Goal: Entertainment & Leisure: Consume media (video, audio)

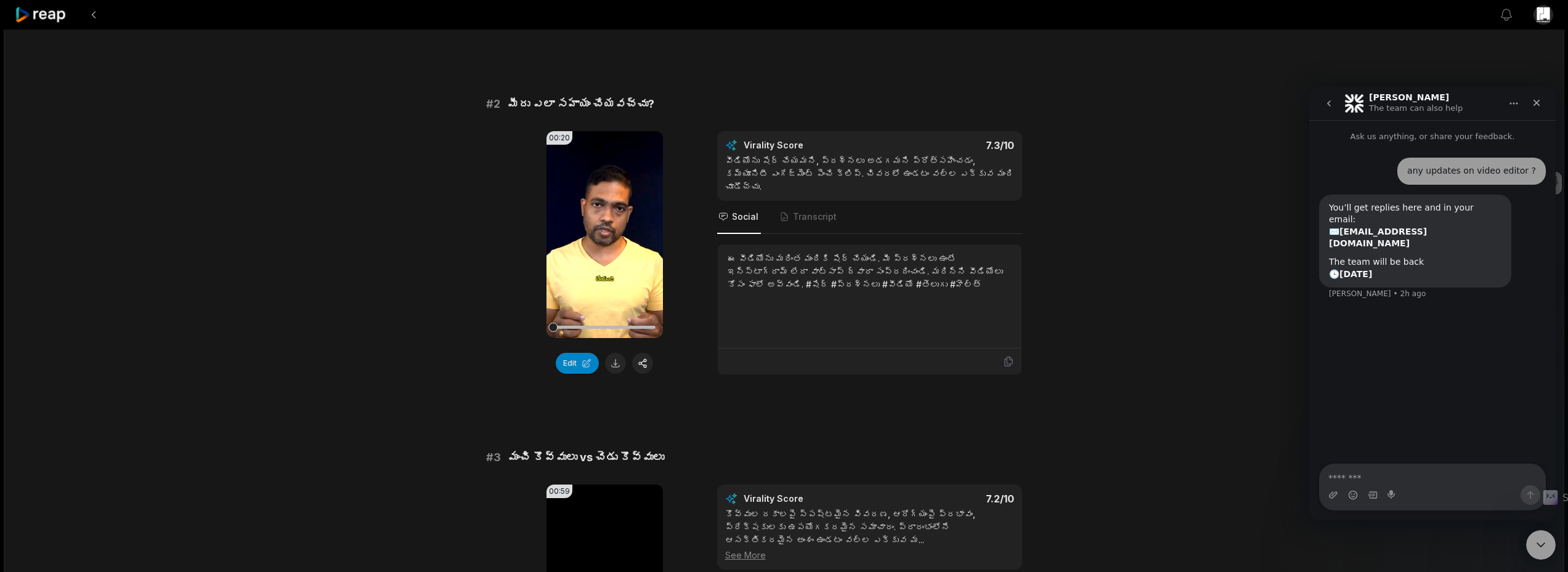
scroll to position [493, 0]
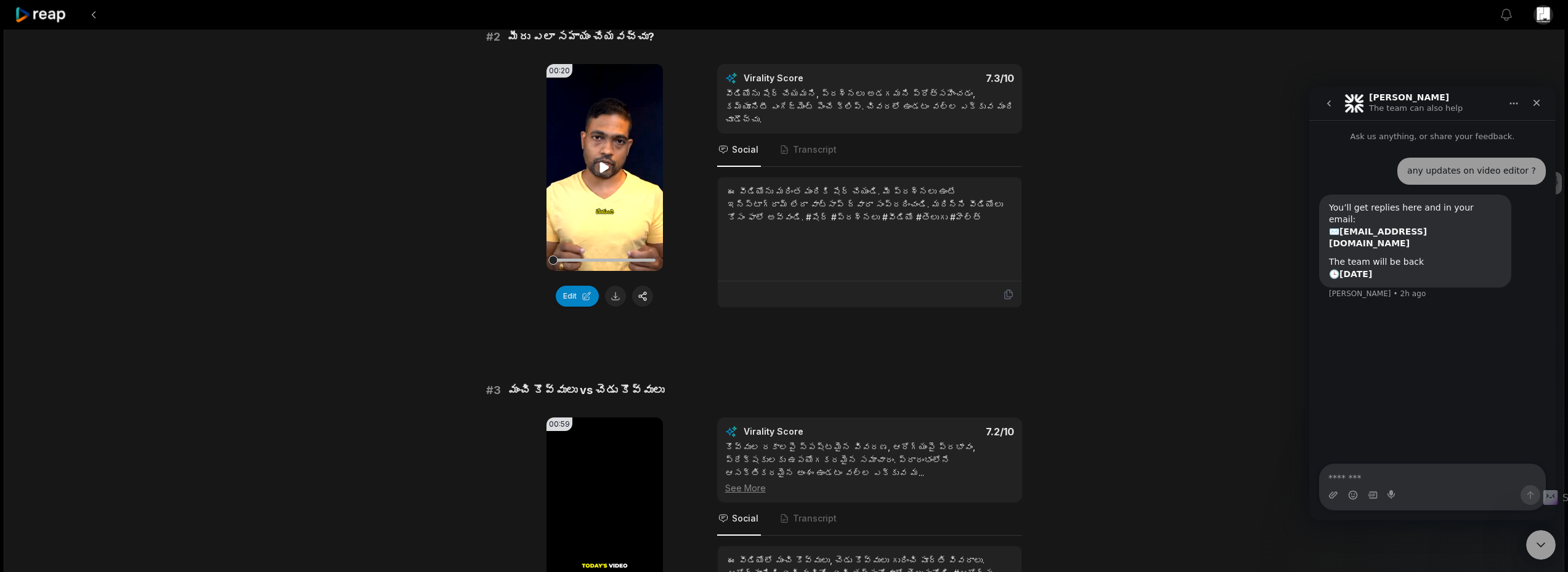
click at [604, 168] on icon at bounding box center [605, 167] width 9 height 10
click at [604, 168] on icon at bounding box center [604, 167] width 14 height 14
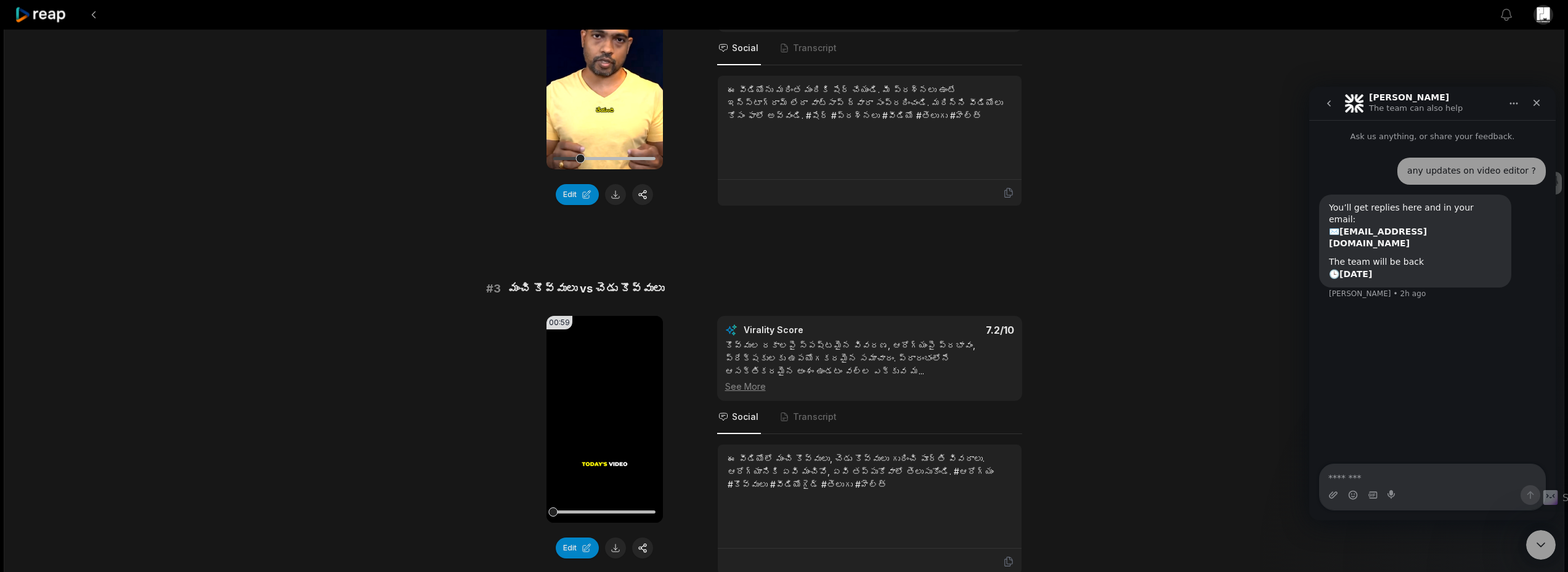
scroll to position [678, 0]
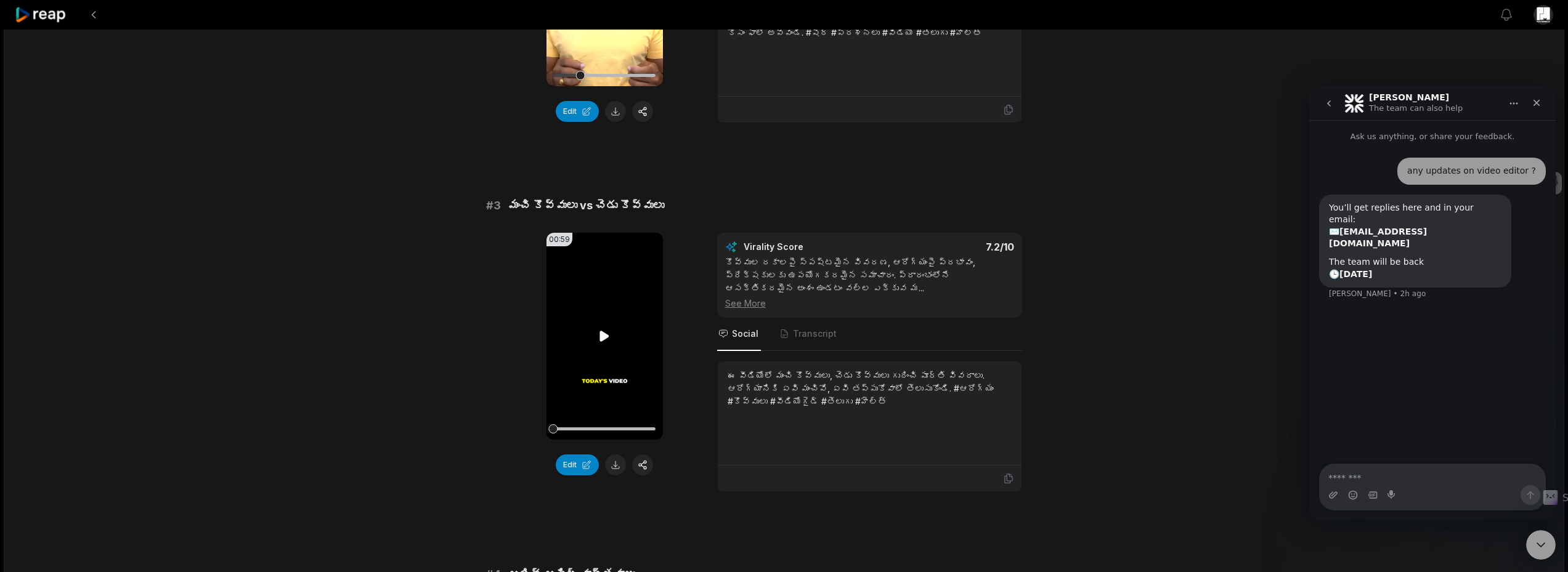
click at [605, 338] on icon at bounding box center [604, 336] width 14 height 14
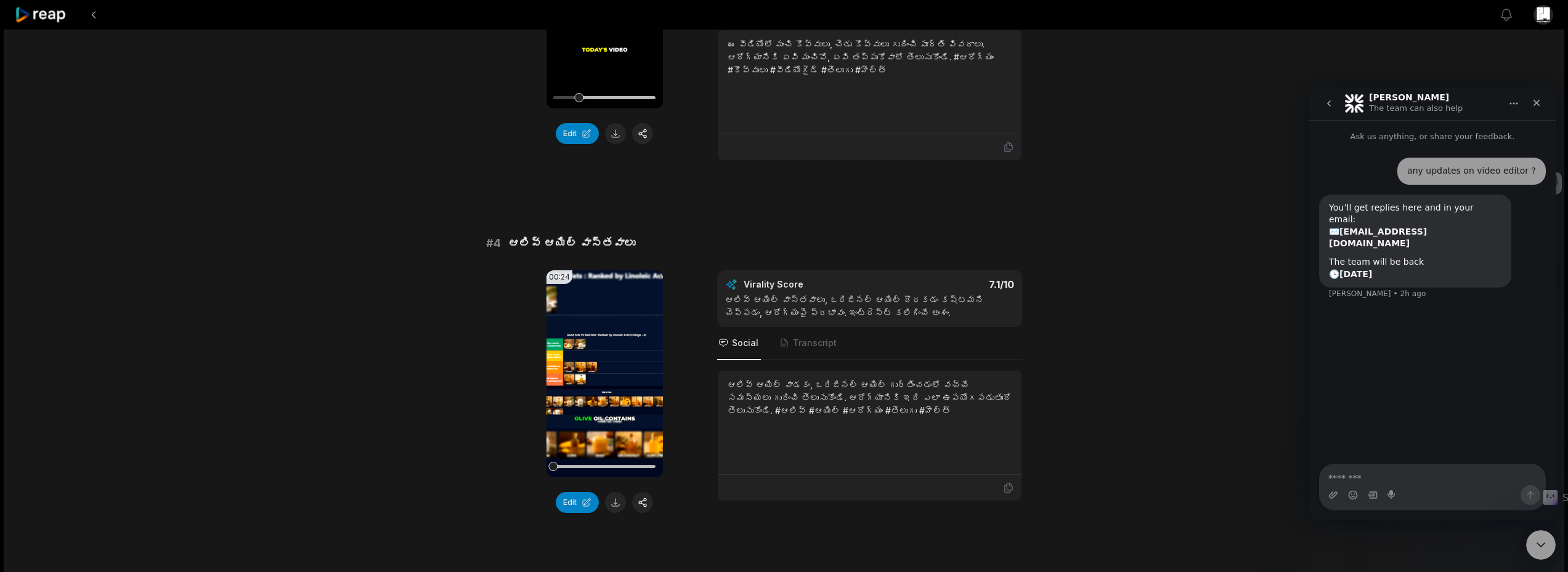
scroll to position [1047, 0]
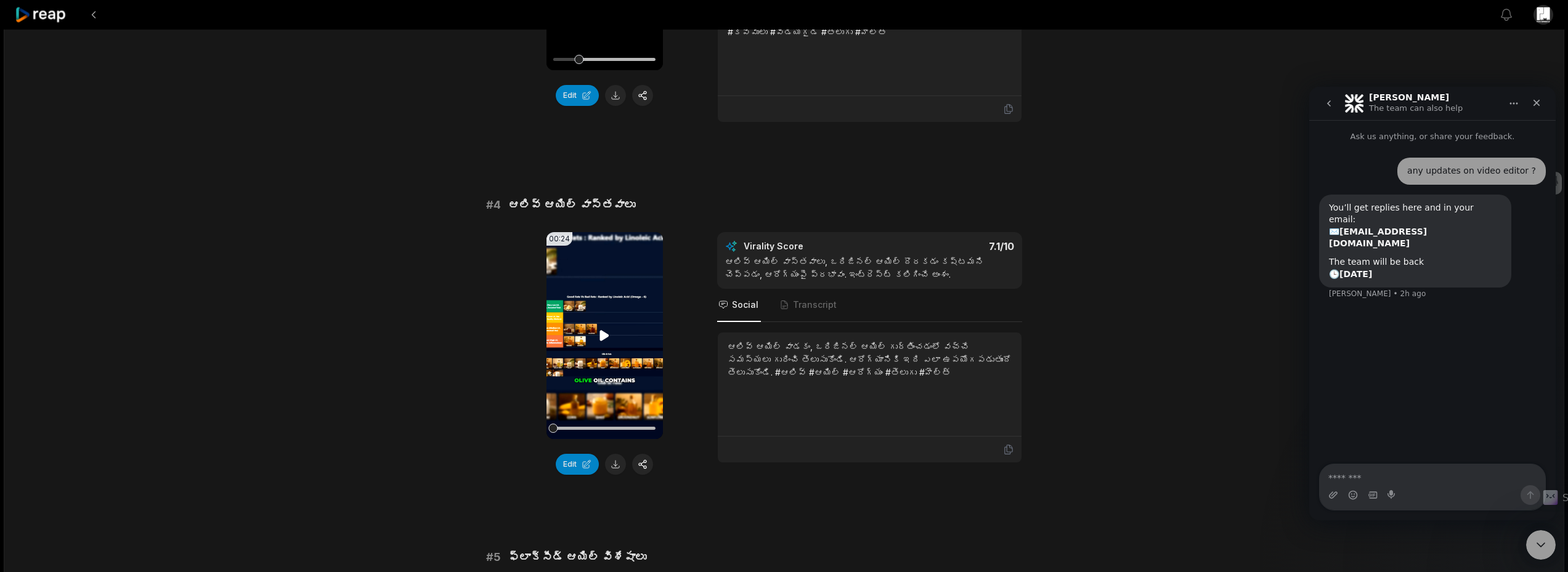
click at [602, 325] on video "Your browser does not support mp4 format." at bounding box center [605, 335] width 117 height 207
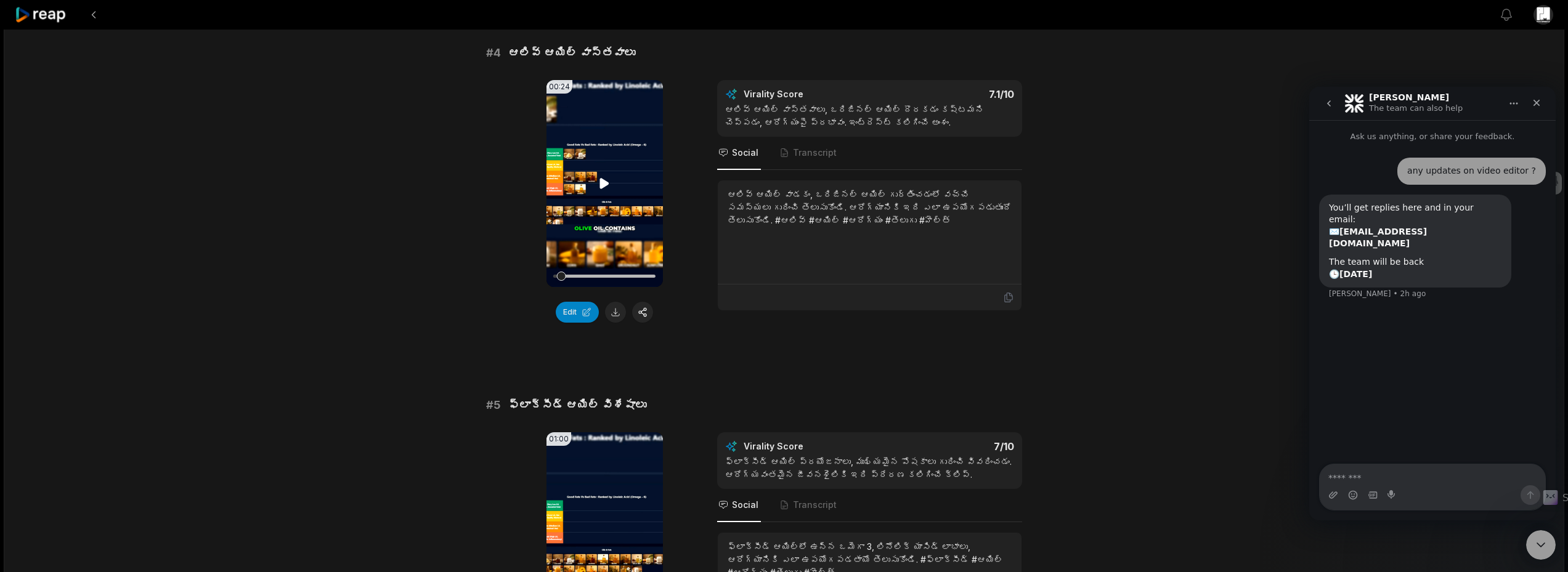
scroll to position [1355, 0]
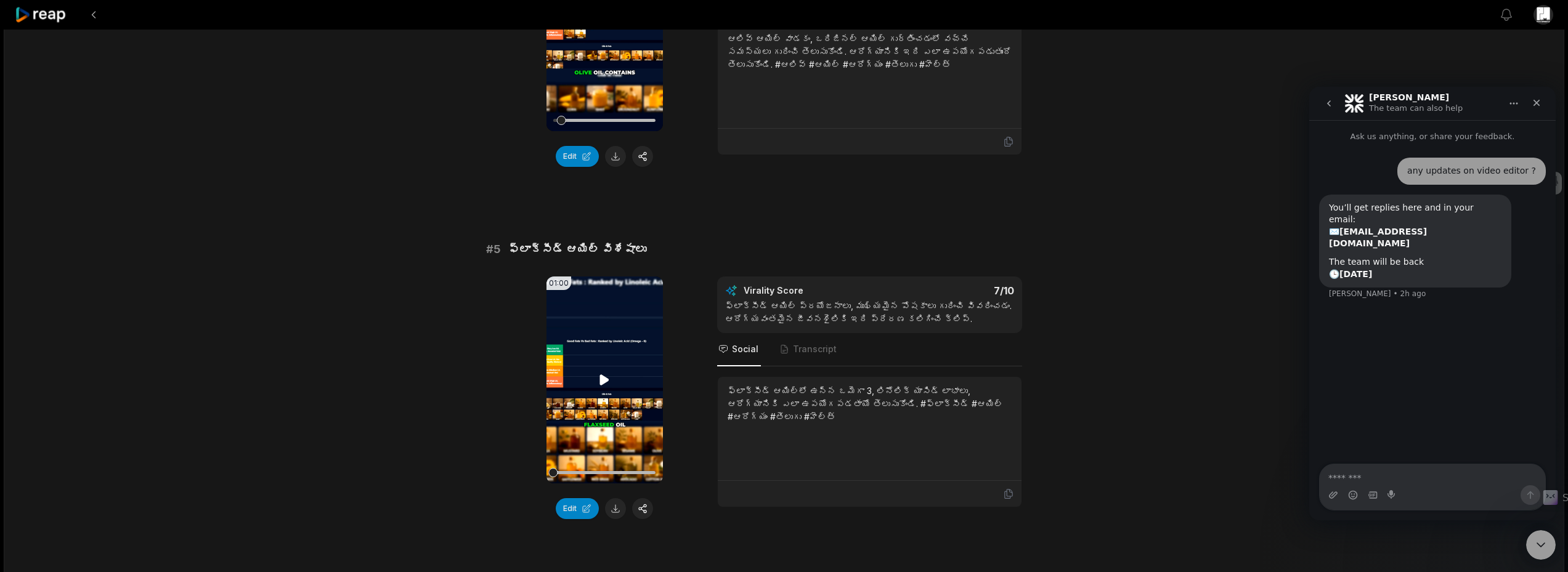
click at [602, 377] on icon at bounding box center [605, 379] width 9 height 10
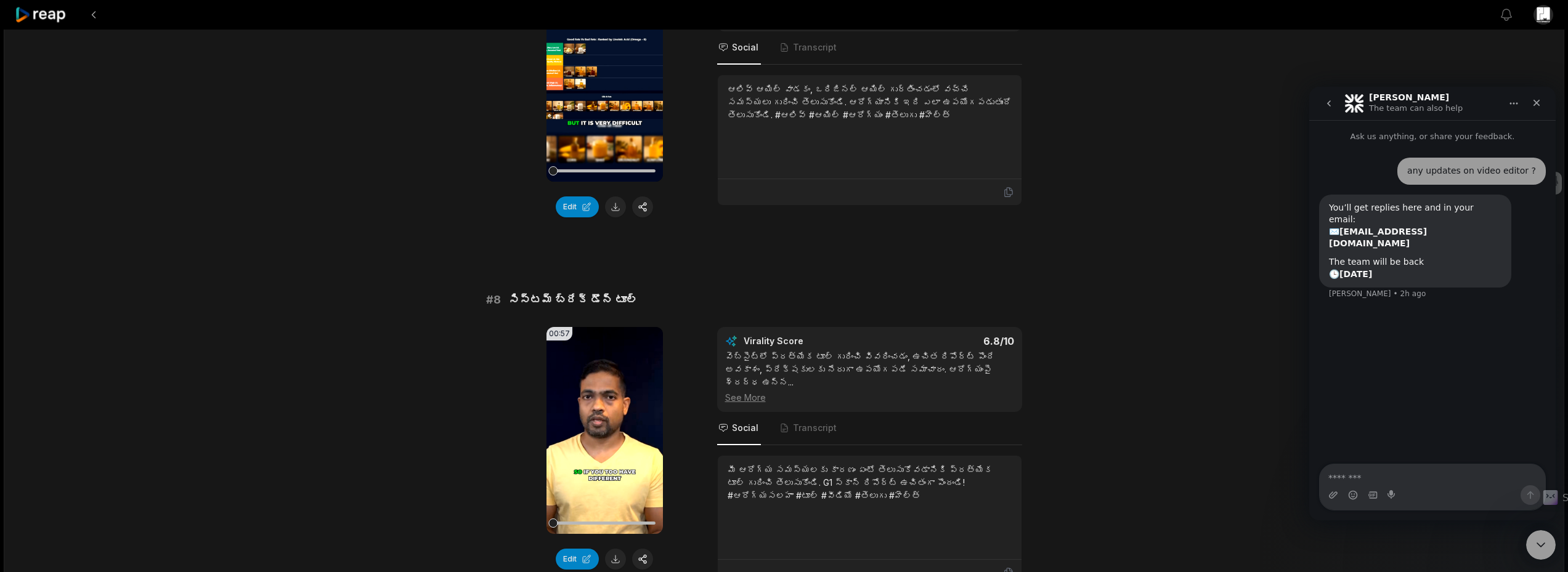
scroll to position [2587, 0]
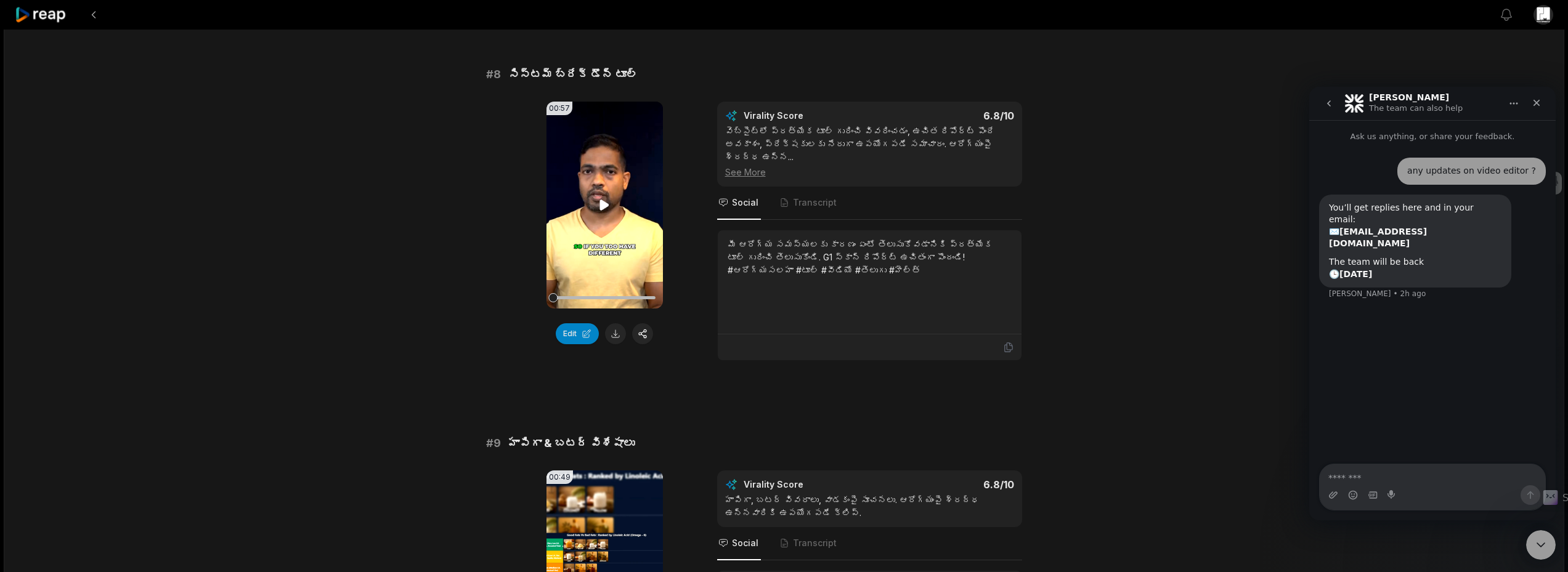
click at [605, 199] on icon at bounding box center [604, 205] width 14 height 14
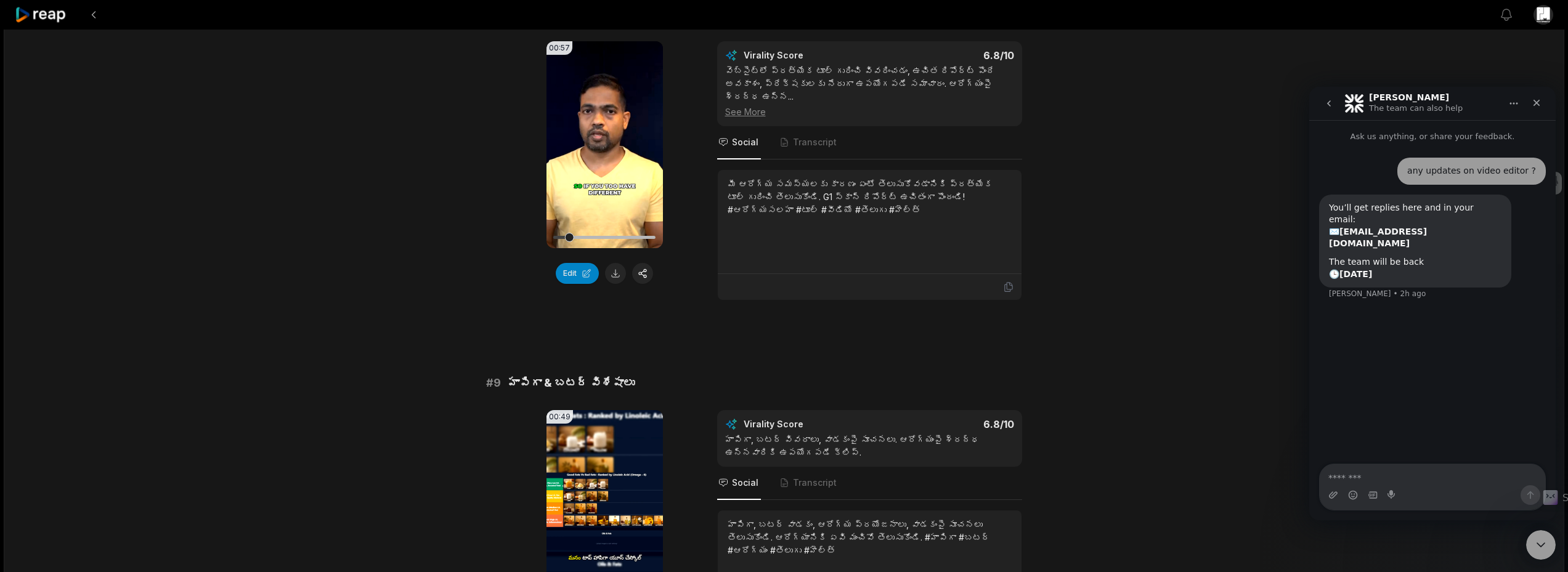
scroll to position [3202, 0]
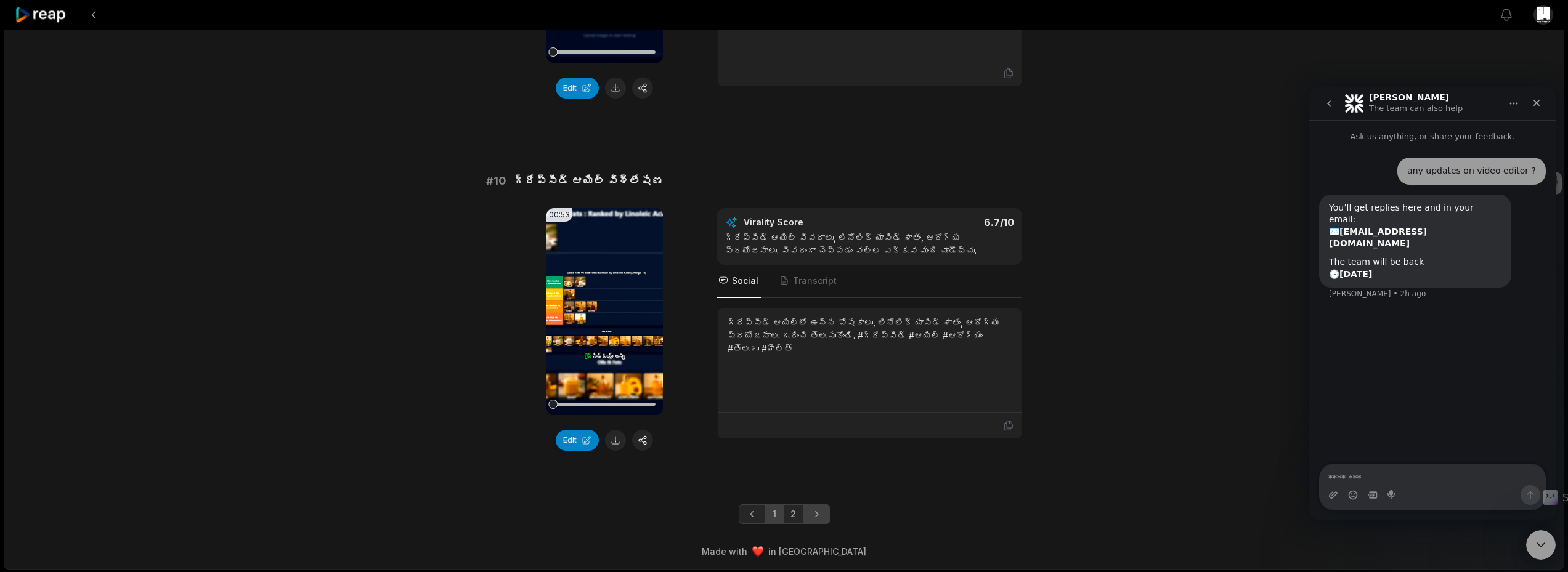
click at [811, 511] on icon "Next page" at bounding box center [816, 514] width 12 height 12
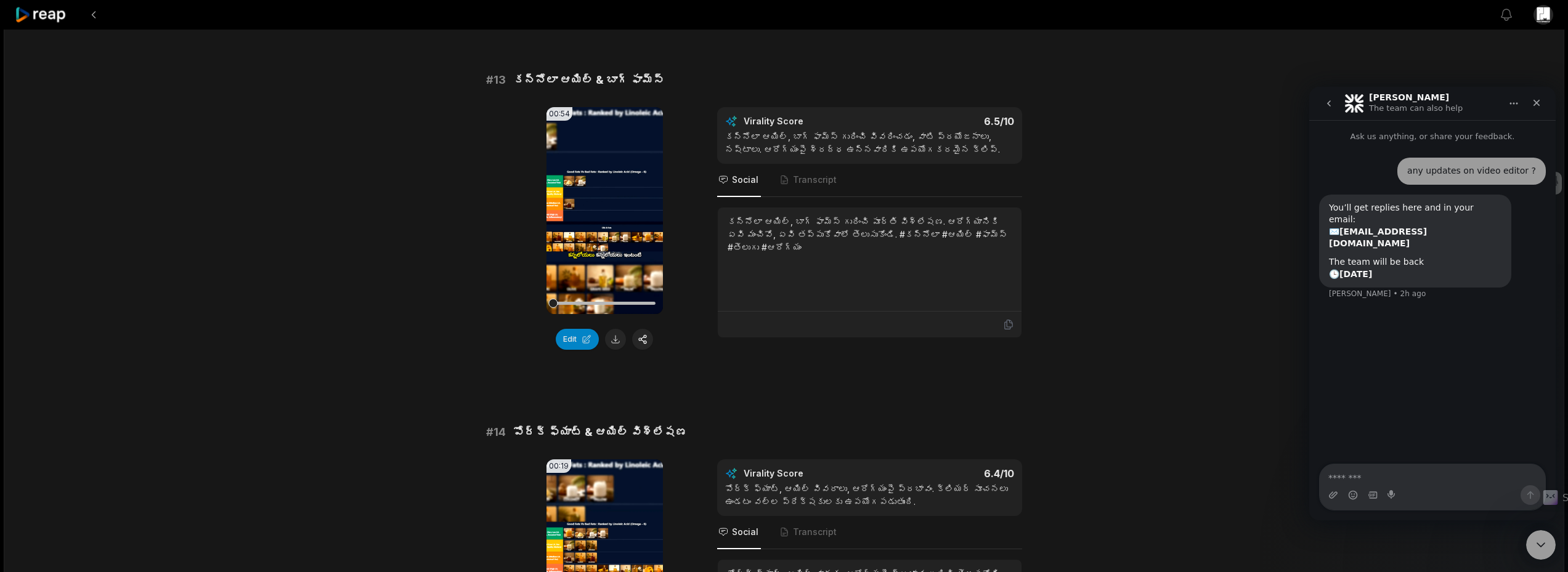
scroll to position [590, 0]
